Goal: Information Seeking & Learning: Learn about a topic

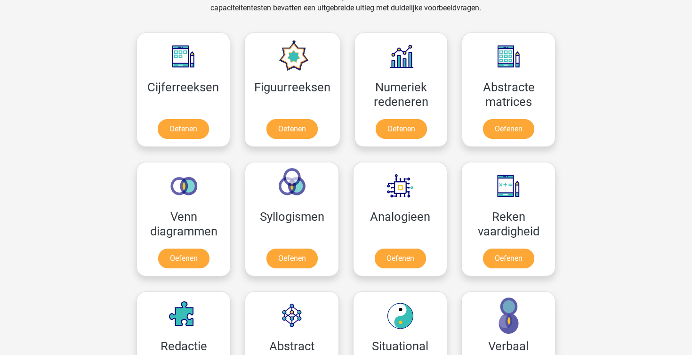
scroll to position [392, 0]
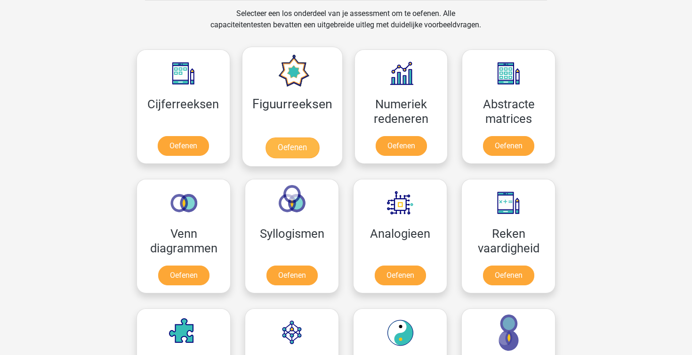
click at [274, 141] on link "Oefenen" at bounding box center [292, 147] width 54 height 21
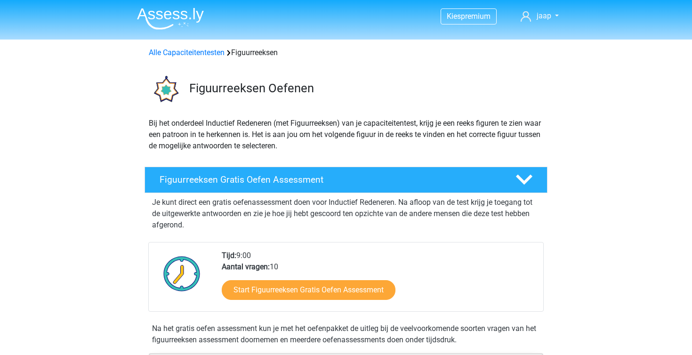
scroll to position [194, 0]
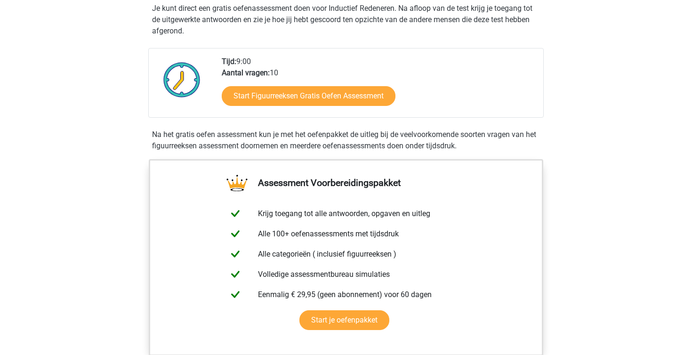
click at [312, 112] on div "Start Figuurreeksen Gratis Oefen Assessment" at bounding box center [379, 98] width 314 height 39
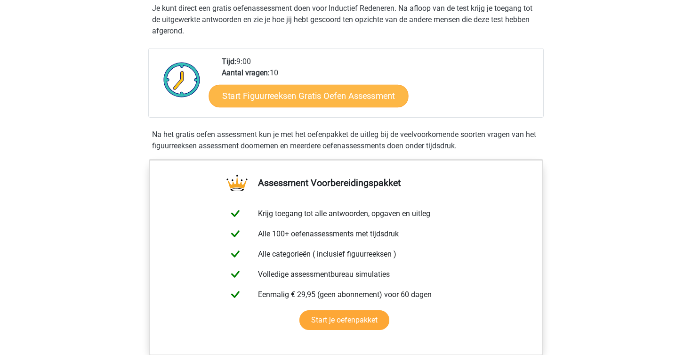
click at [310, 97] on link "Start Figuurreeksen Gratis Oefen Assessment" at bounding box center [309, 95] width 200 height 23
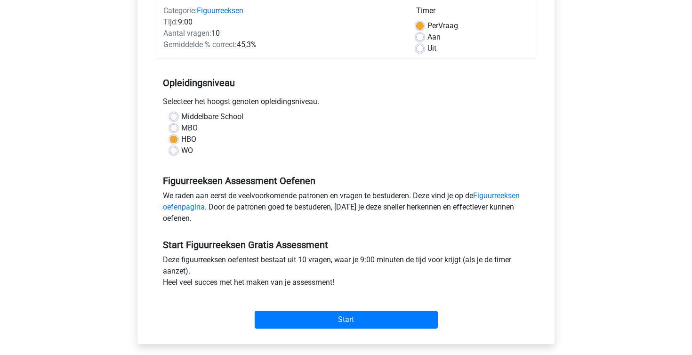
scroll to position [152, 0]
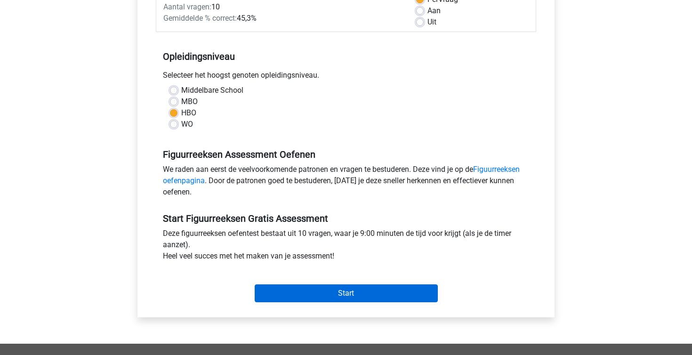
click at [379, 295] on input "Start" at bounding box center [346, 293] width 183 height 18
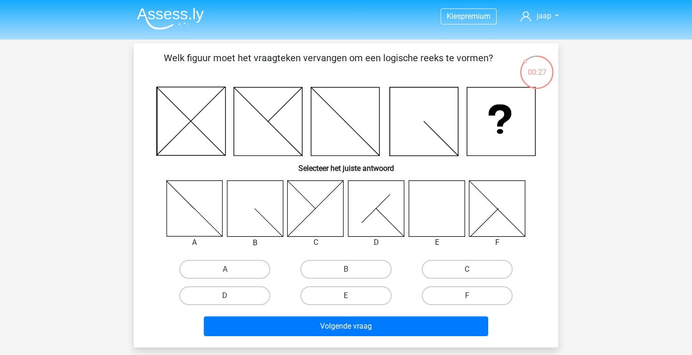
click at [416, 204] on icon at bounding box center [436, 208] width 56 height 56
click at [422, 207] on icon at bounding box center [436, 208] width 56 height 56
click at [352, 291] on label "E" at bounding box center [345, 295] width 91 height 19
click at [352, 296] on input "E" at bounding box center [349, 299] width 6 height 6
radio input "true"
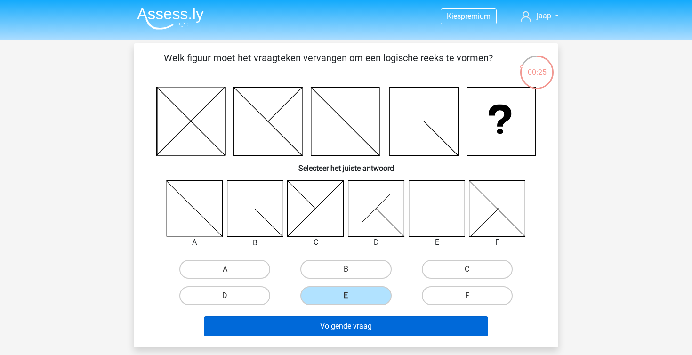
click at [349, 324] on button "Volgende vraag" at bounding box center [346, 326] width 285 height 20
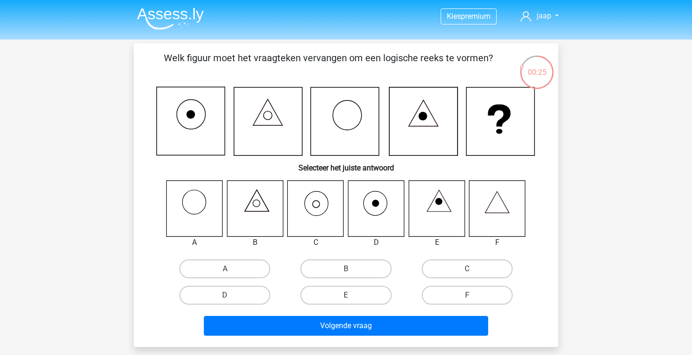
scroll to position [43, 0]
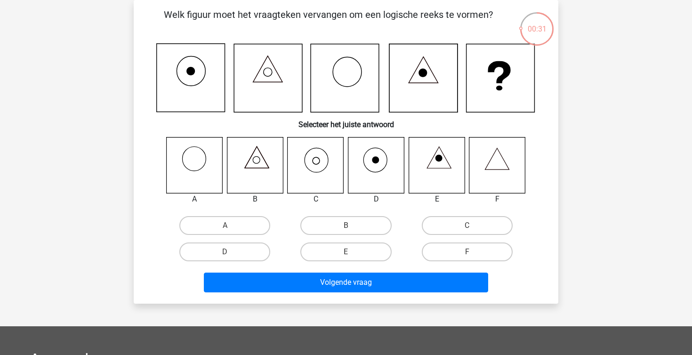
click at [329, 173] on icon at bounding box center [316, 165] width 56 height 56
click at [312, 167] on icon at bounding box center [316, 165] width 56 height 56
click at [460, 226] on label "C" at bounding box center [467, 225] width 91 height 19
click at [467, 226] on input "C" at bounding box center [470, 228] width 6 height 6
radio input "true"
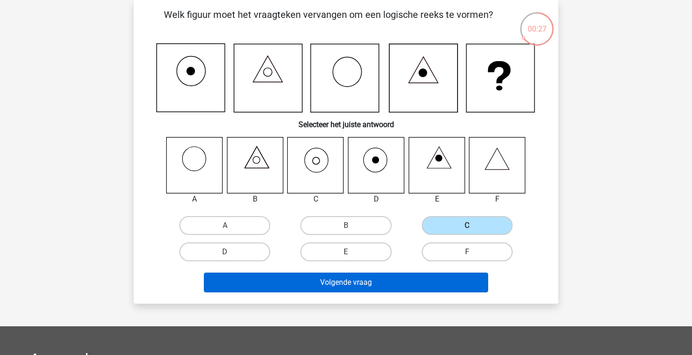
click at [405, 280] on button "Volgende vraag" at bounding box center [346, 282] width 285 height 20
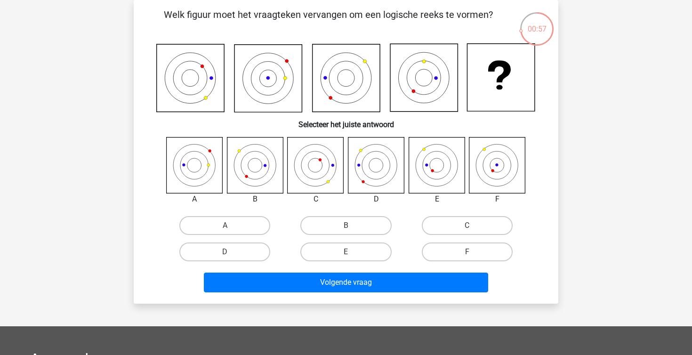
click at [329, 264] on div "E" at bounding box center [345, 252] width 121 height 26
drag, startPoint x: 332, startPoint y: 254, endPoint x: 333, endPoint y: 258, distance: 4.7
click at [332, 254] on label "E" at bounding box center [345, 251] width 91 height 19
click at [346, 254] on input "E" at bounding box center [349, 255] width 6 height 6
radio input "true"
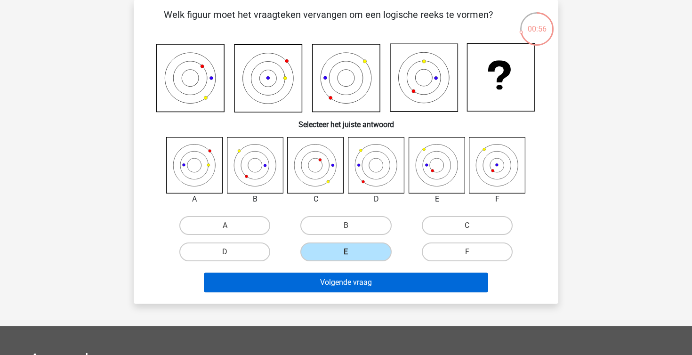
click at [333, 280] on button "Volgende vraag" at bounding box center [346, 282] width 285 height 20
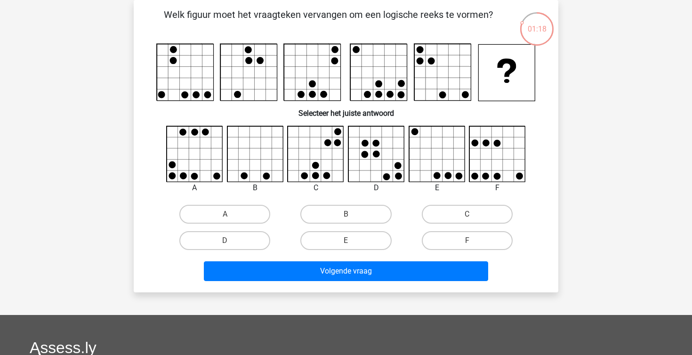
click at [230, 215] on input "A" at bounding box center [228, 217] width 6 height 6
radio input "true"
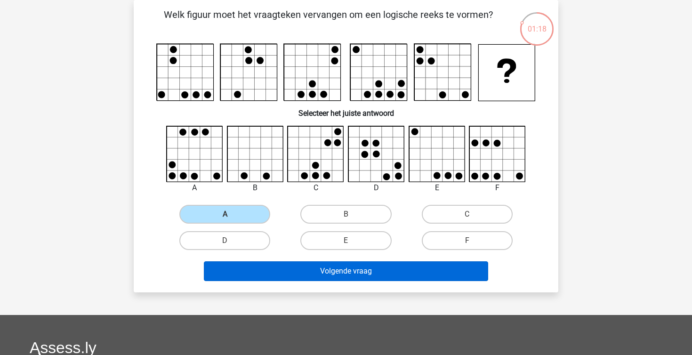
click at [320, 272] on button "Volgende vraag" at bounding box center [346, 271] width 285 height 20
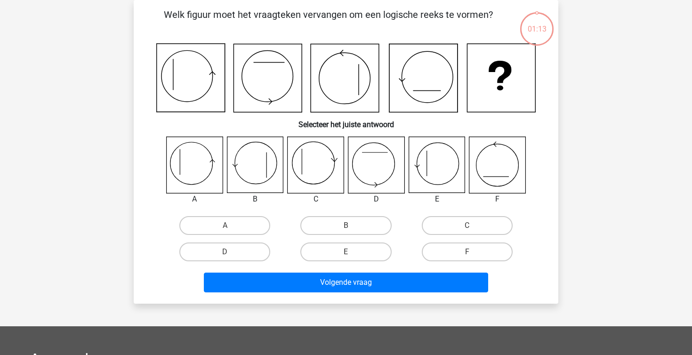
scroll to position [35, 0]
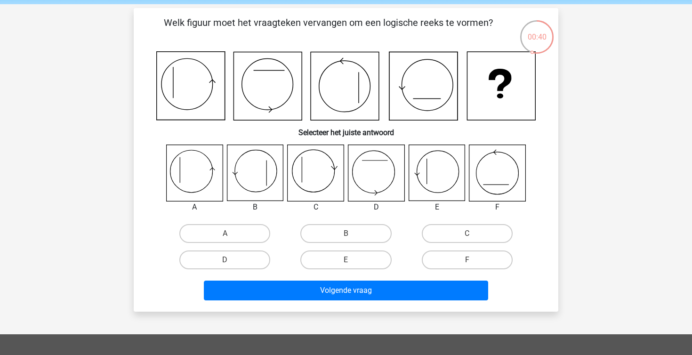
click at [207, 185] on icon at bounding box center [191, 171] width 42 height 42
click at [231, 229] on label "A" at bounding box center [224, 233] width 91 height 19
click at [231, 233] on input "A" at bounding box center [228, 236] width 6 height 6
radio input "true"
click at [310, 188] on icon at bounding box center [316, 173] width 56 height 56
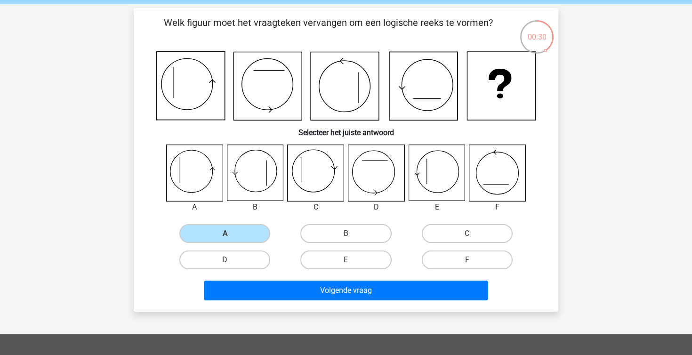
click at [317, 194] on icon at bounding box center [316, 173] width 56 height 56
click at [426, 233] on label "C" at bounding box center [467, 233] width 91 height 19
click at [467, 233] on input "C" at bounding box center [470, 236] width 6 height 6
radio input "true"
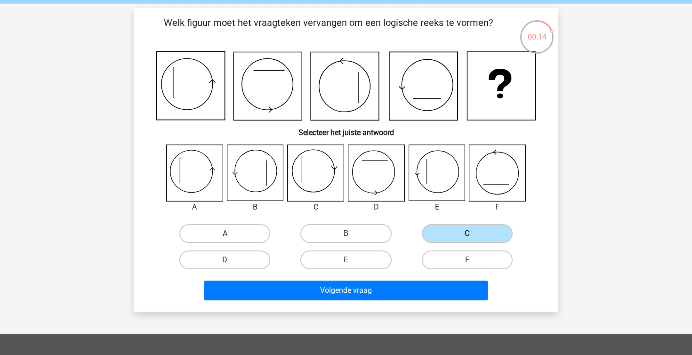
click at [256, 224] on label "A" at bounding box center [224, 233] width 91 height 19
click at [231, 233] on input "A" at bounding box center [228, 236] width 6 height 6
radio input "true"
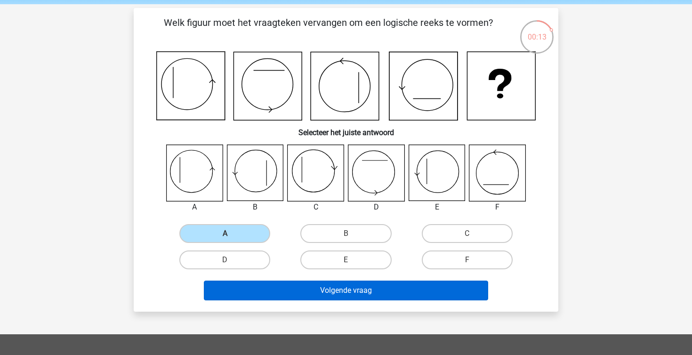
click at [311, 296] on button "Volgende vraag" at bounding box center [346, 290] width 285 height 20
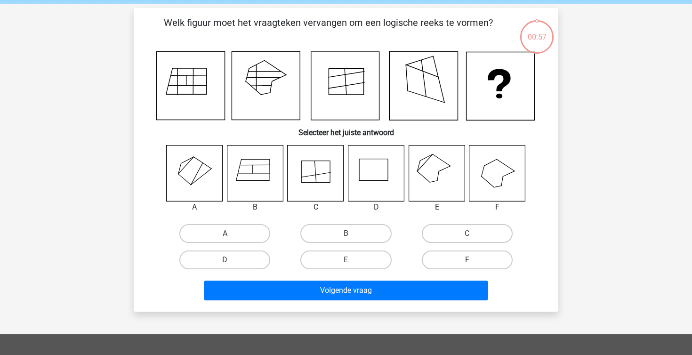
scroll to position [43, 0]
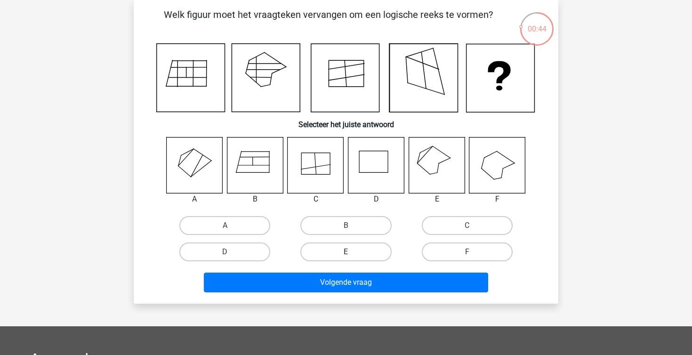
click at [349, 249] on label "E" at bounding box center [345, 251] width 91 height 19
click at [349, 252] on input "E" at bounding box center [349, 255] width 6 height 6
radio input "true"
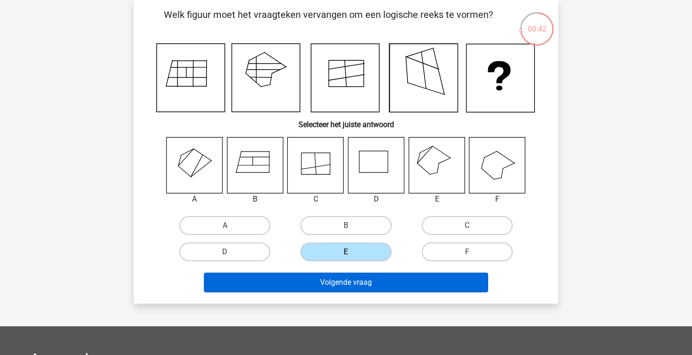
click at [364, 286] on button "Volgende vraag" at bounding box center [346, 282] width 285 height 20
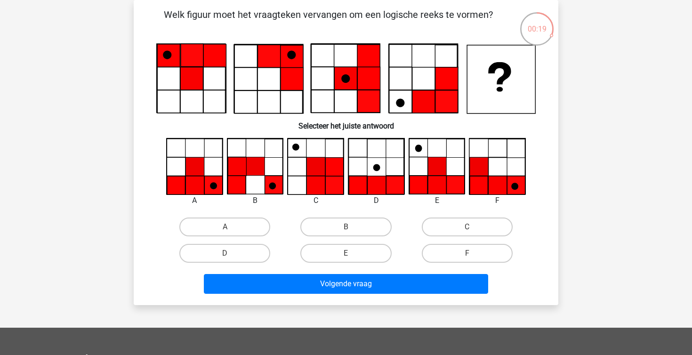
click at [438, 179] on icon at bounding box center [437, 185] width 18 height 18
click at [338, 252] on label "E" at bounding box center [345, 253] width 91 height 19
click at [346, 253] on input "E" at bounding box center [349, 256] width 6 height 6
radio input "true"
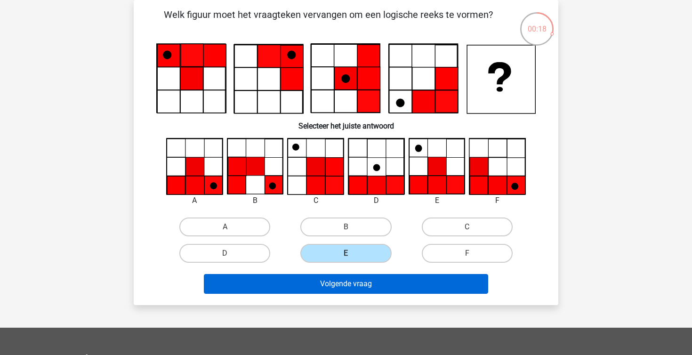
click at [346, 289] on button "Volgende vraag" at bounding box center [346, 284] width 285 height 20
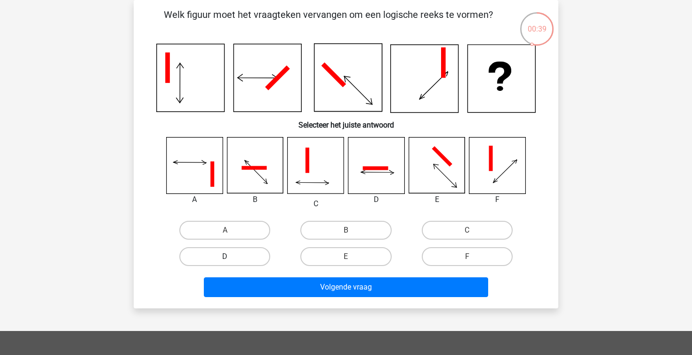
click at [252, 264] on label "D" at bounding box center [224, 256] width 91 height 19
click at [231, 263] on input "D" at bounding box center [228, 259] width 6 height 6
radio input "true"
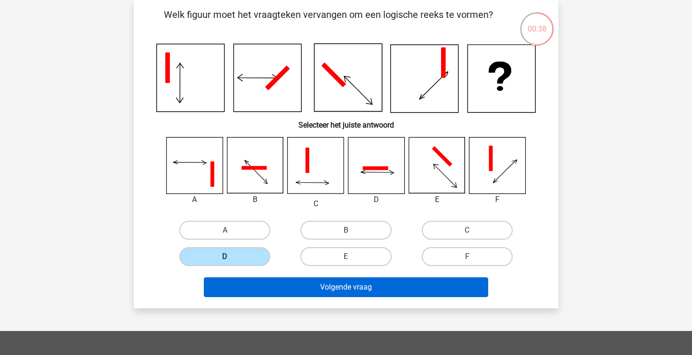
click at [342, 291] on button "Volgende vraag" at bounding box center [346, 287] width 285 height 20
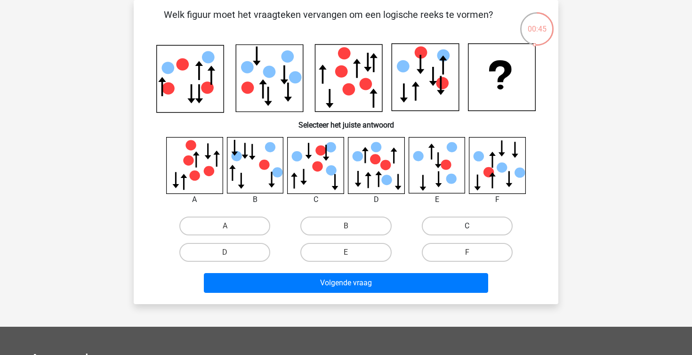
click at [453, 229] on label "C" at bounding box center [467, 225] width 91 height 19
click at [467, 229] on input "C" at bounding box center [470, 229] width 6 height 6
radio input "true"
click at [373, 295] on div "Volgende vraag" at bounding box center [345, 285] width 363 height 24
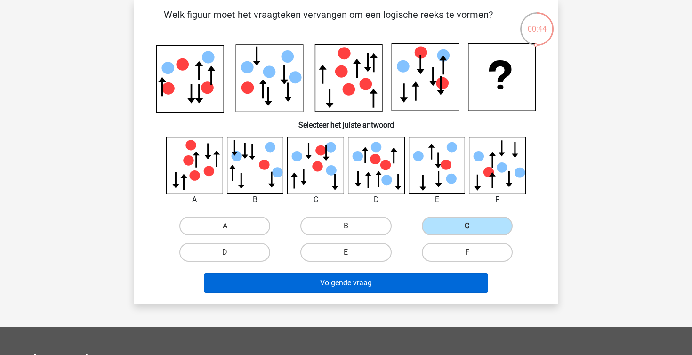
click at [370, 284] on button "Volgende vraag" at bounding box center [346, 283] width 285 height 20
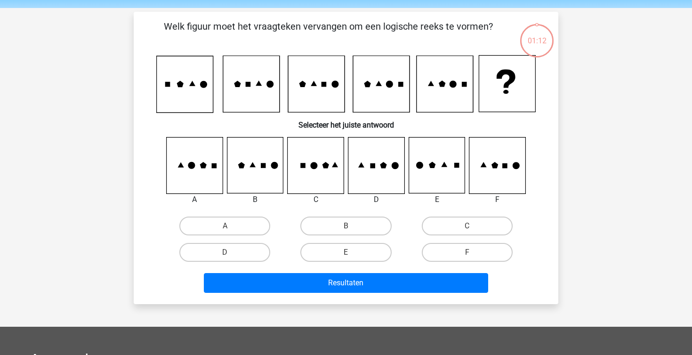
scroll to position [30, 0]
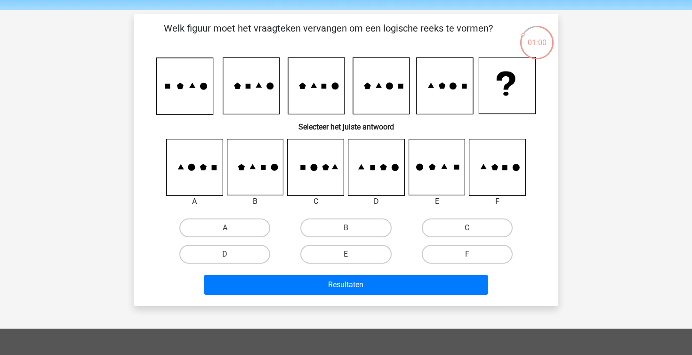
click at [213, 157] on icon at bounding box center [195, 167] width 56 height 56
click at [228, 228] on input "A" at bounding box center [228, 231] width 6 height 6
radio input "true"
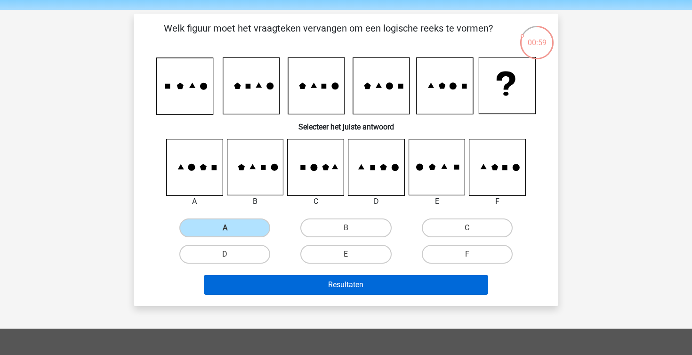
click at [342, 291] on button "Resultaten" at bounding box center [346, 285] width 285 height 20
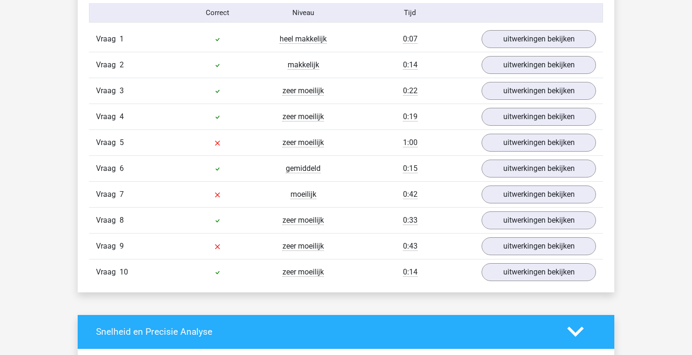
scroll to position [789, 0]
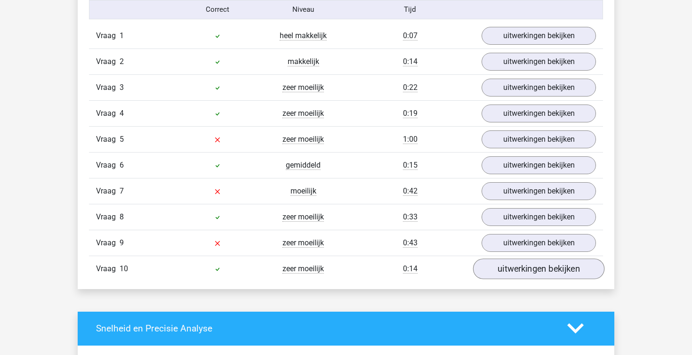
click at [535, 262] on link "uitwerkingen bekijken" at bounding box center [538, 268] width 131 height 21
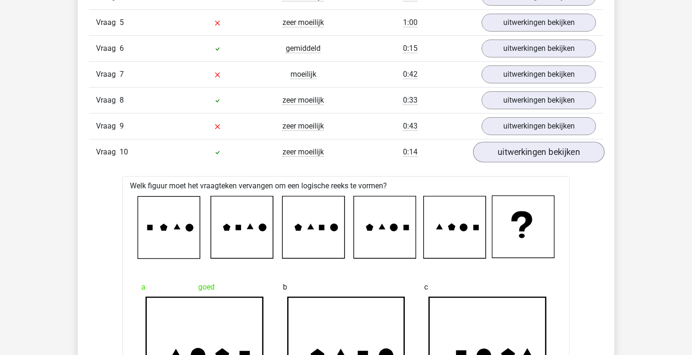
scroll to position [912, 0]
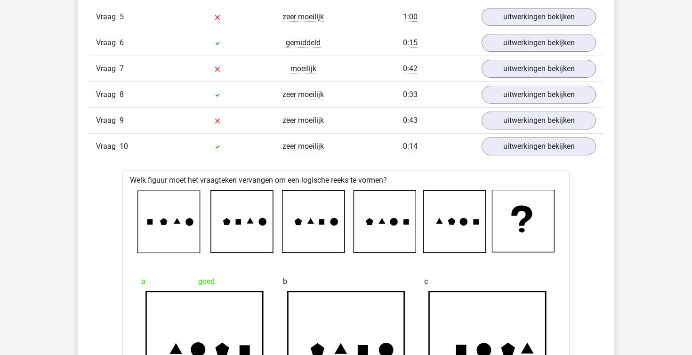
click at [535, 157] on div "Vraag 10 zeer moeilijk 0:14 uitwerkingen bekijken" at bounding box center [346, 146] width 514 height 26
click at [530, 145] on link "uitwerkingen bekijken" at bounding box center [538, 146] width 131 height 21
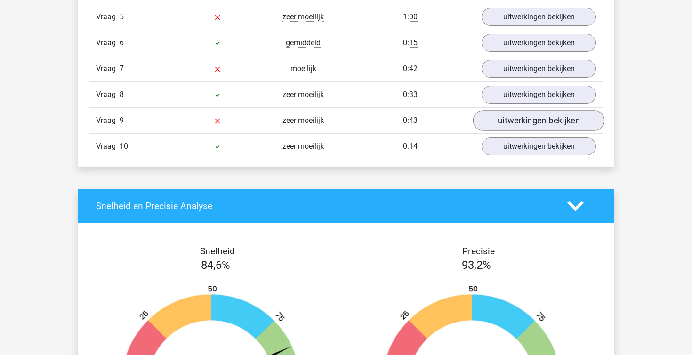
click at [519, 127] on link "uitwerkingen bekijken" at bounding box center [538, 120] width 131 height 21
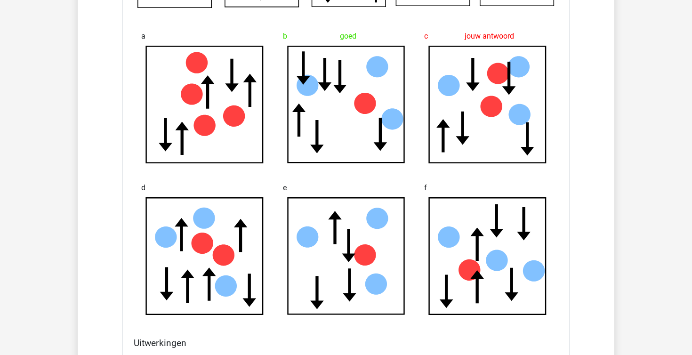
scroll to position [1115, 0]
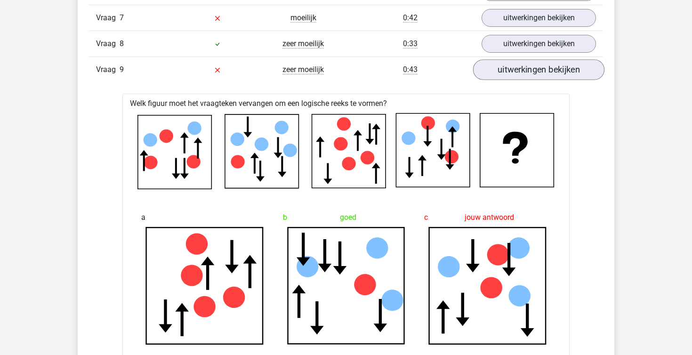
click at [523, 73] on link "uitwerkingen bekijken" at bounding box center [538, 69] width 131 height 21
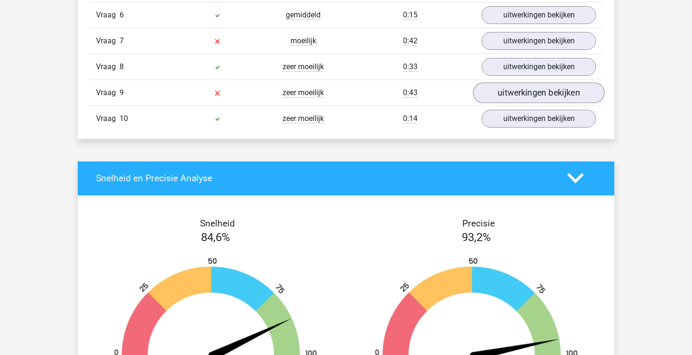
scroll to position [939, 0]
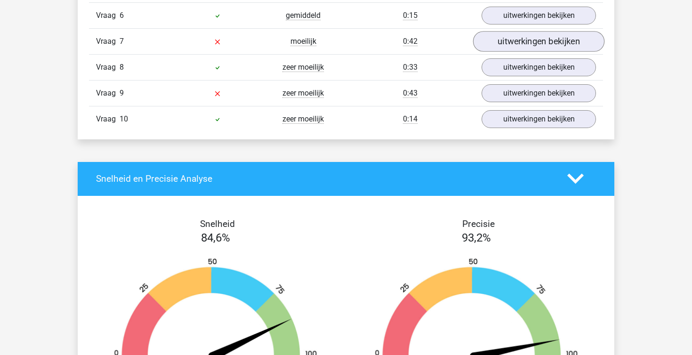
click at [517, 40] on link "uitwerkingen bekijken" at bounding box center [538, 41] width 131 height 21
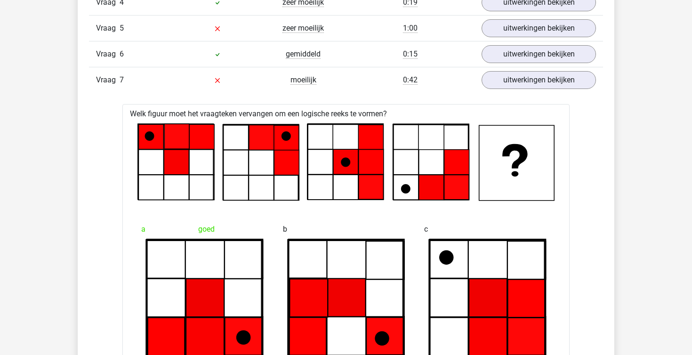
scroll to position [899, 0]
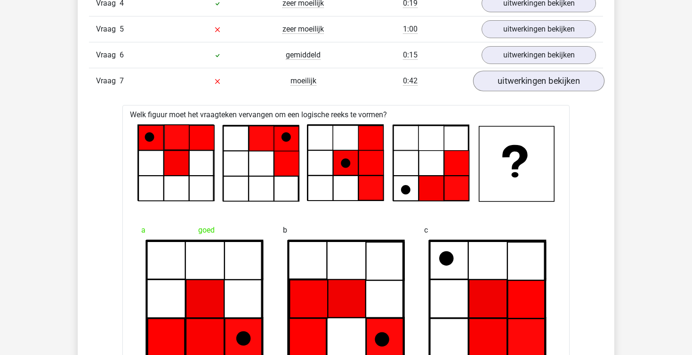
click at [509, 79] on link "uitwerkingen bekijken" at bounding box center [538, 81] width 131 height 21
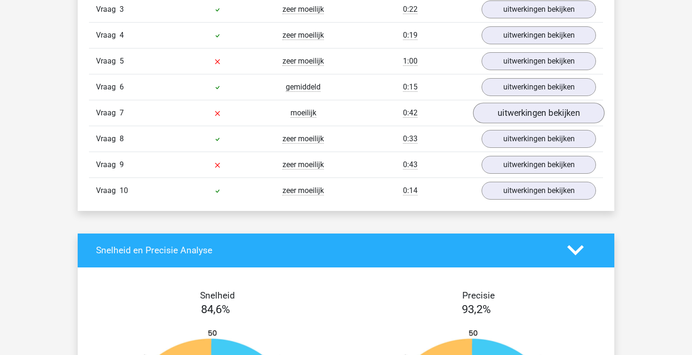
scroll to position [860, 0]
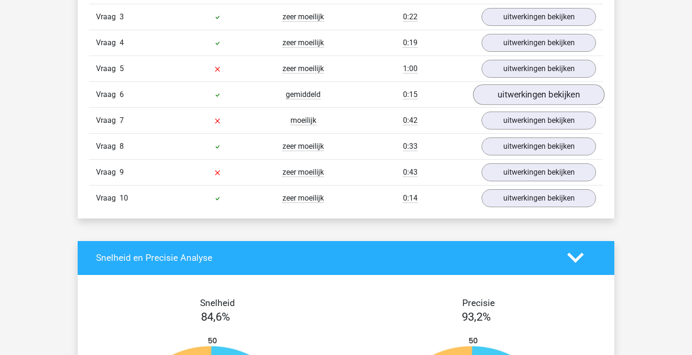
click at [508, 95] on link "uitwerkingen bekijken" at bounding box center [538, 94] width 131 height 21
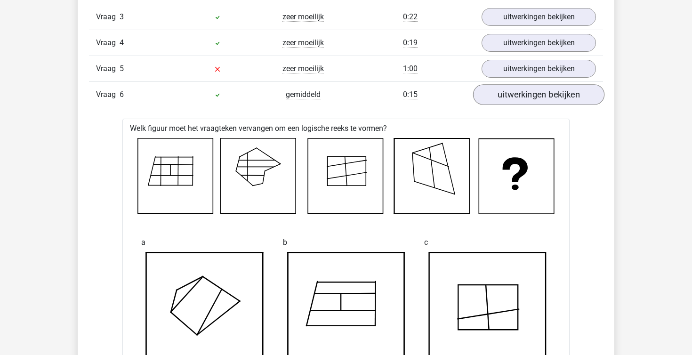
click at [508, 95] on link "uitwerkingen bekijken" at bounding box center [538, 94] width 131 height 21
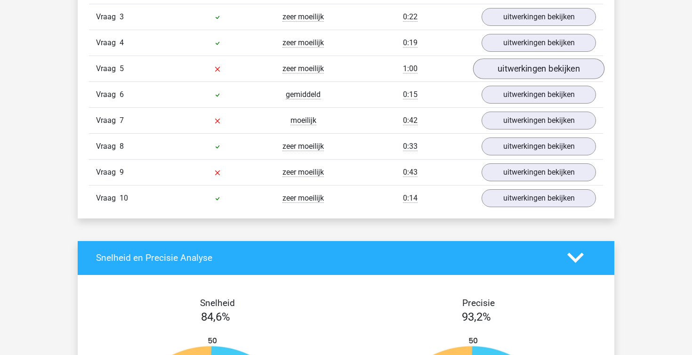
click at [506, 59] on link "uitwerkingen bekijken" at bounding box center [538, 68] width 131 height 21
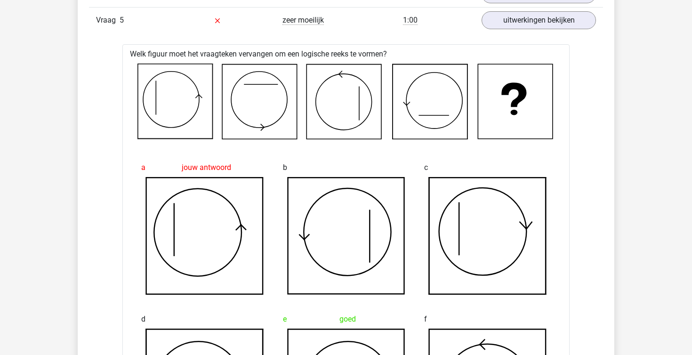
scroll to position [868, 0]
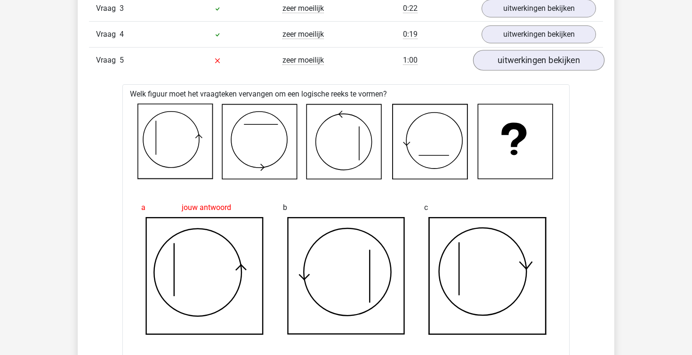
click at [511, 69] on link "uitwerkingen bekijken" at bounding box center [538, 60] width 131 height 21
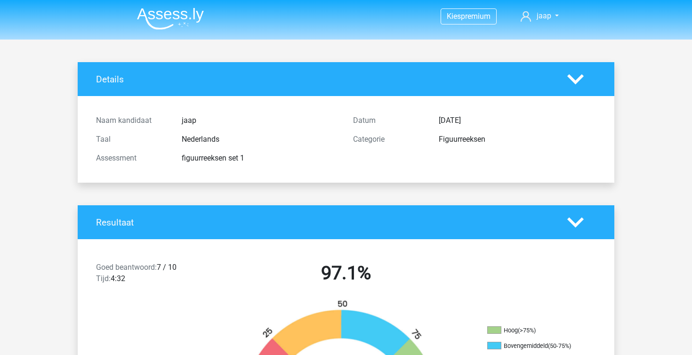
scroll to position [0, 0]
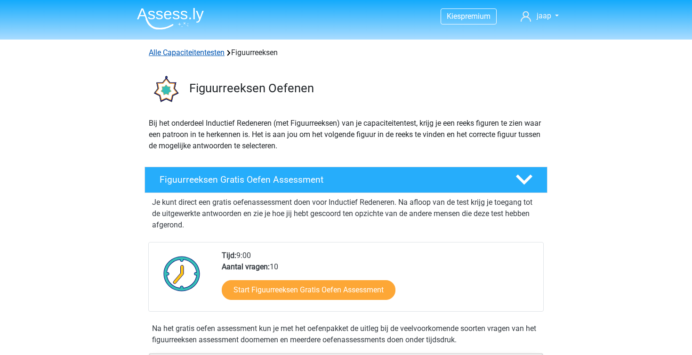
click at [171, 56] on link "Alle Capaciteitentesten" at bounding box center [187, 52] width 76 height 9
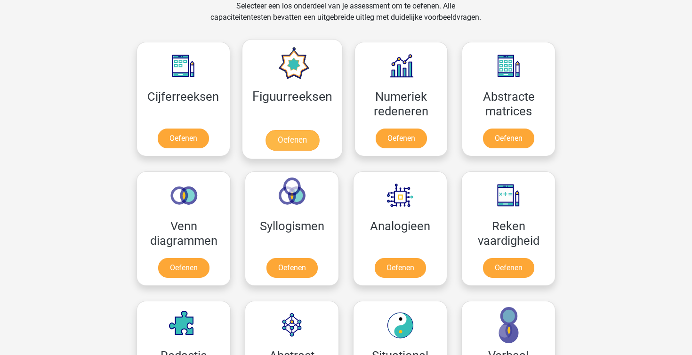
scroll to position [400, 0]
